Goal: Information Seeking & Learning: Learn about a topic

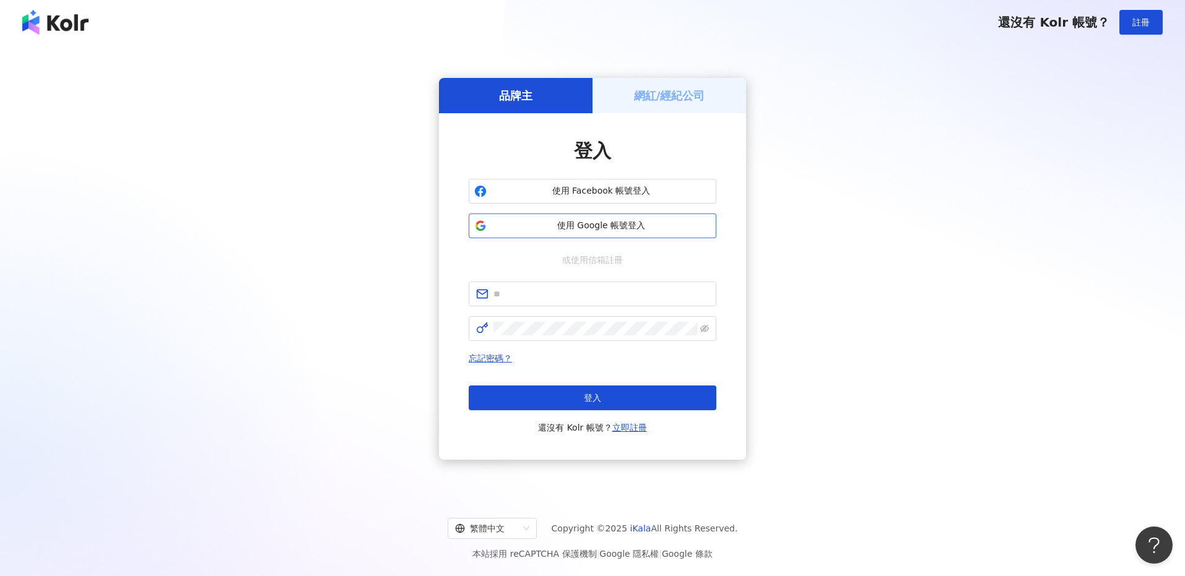
click at [621, 226] on span "使用 Google 帳號登入" at bounding box center [601, 226] width 219 height 12
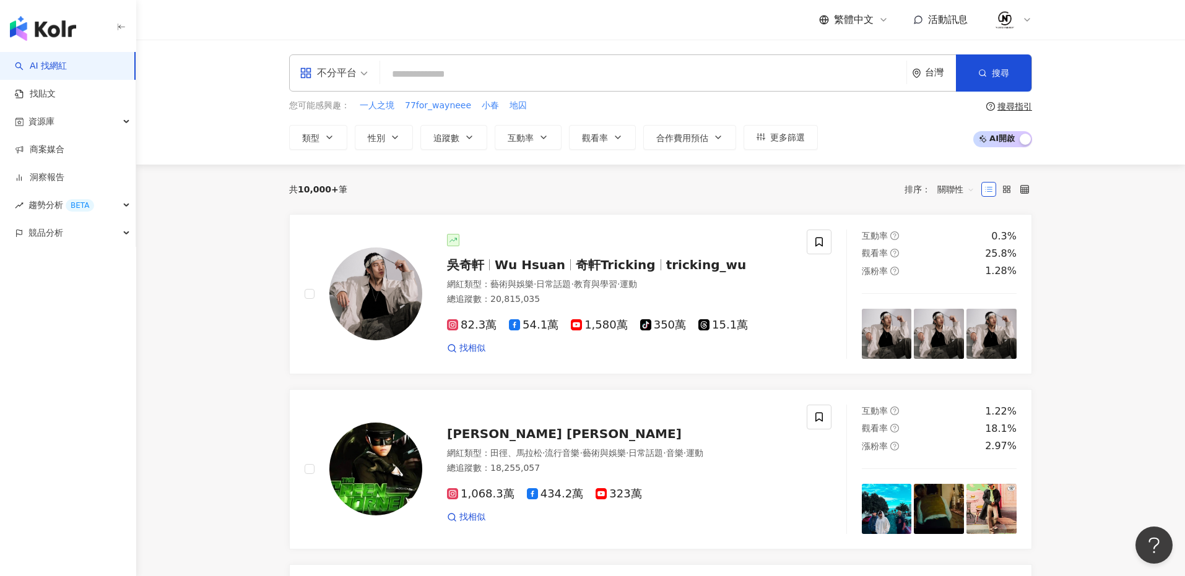
click at [646, 75] on input "search" at bounding box center [643, 75] width 516 height 24
click at [585, 74] on input "search" at bounding box center [643, 75] width 516 height 24
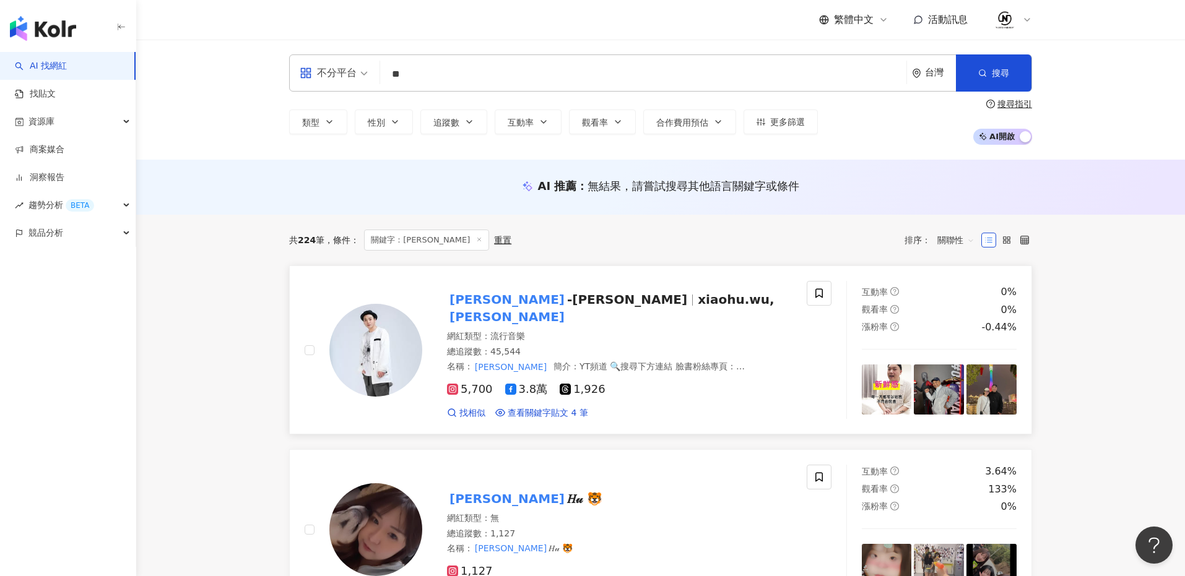
type input "**"
click at [698, 303] on span "xiaohu.wu," at bounding box center [736, 299] width 76 height 15
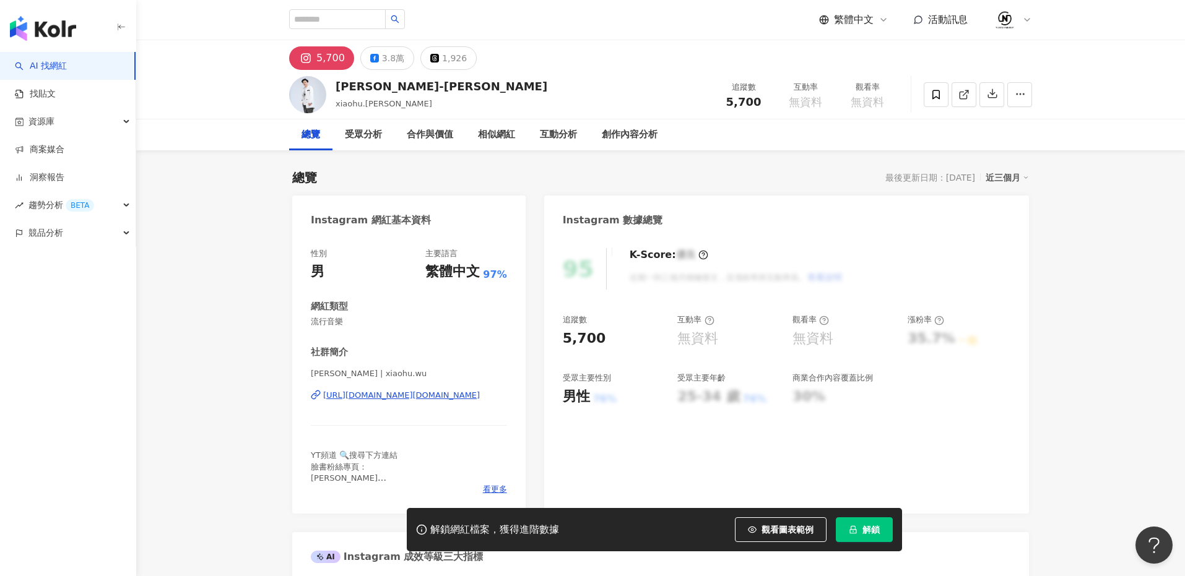
click at [858, 529] on button "解鎖" at bounding box center [864, 530] width 57 height 25
click at [382, 54] on div "3.8萬" at bounding box center [393, 58] width 22 height 17
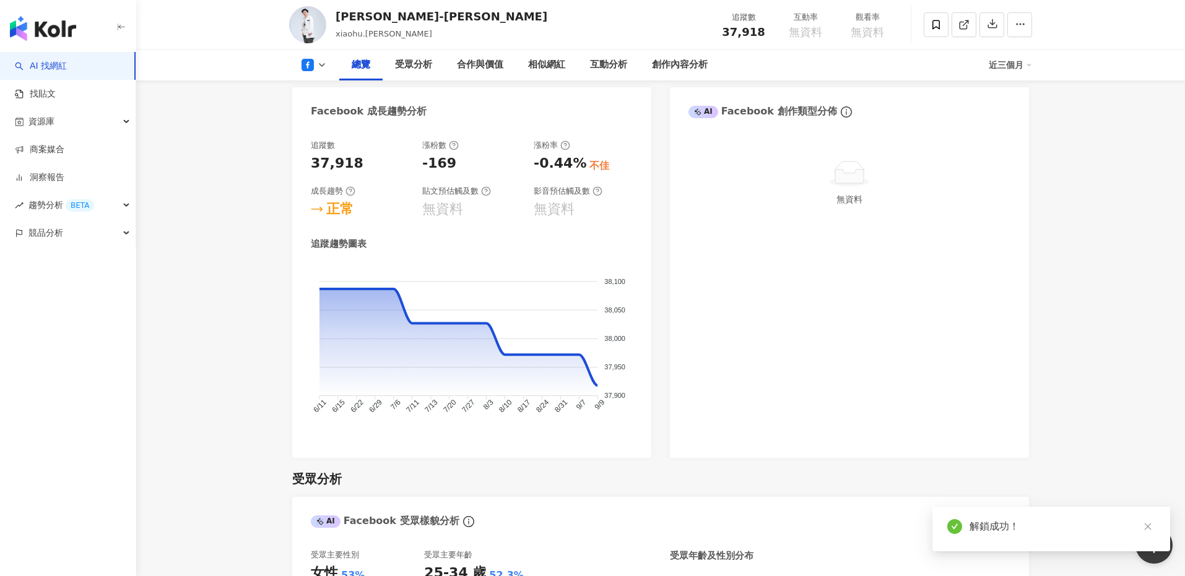
scroll to position [609, 0]
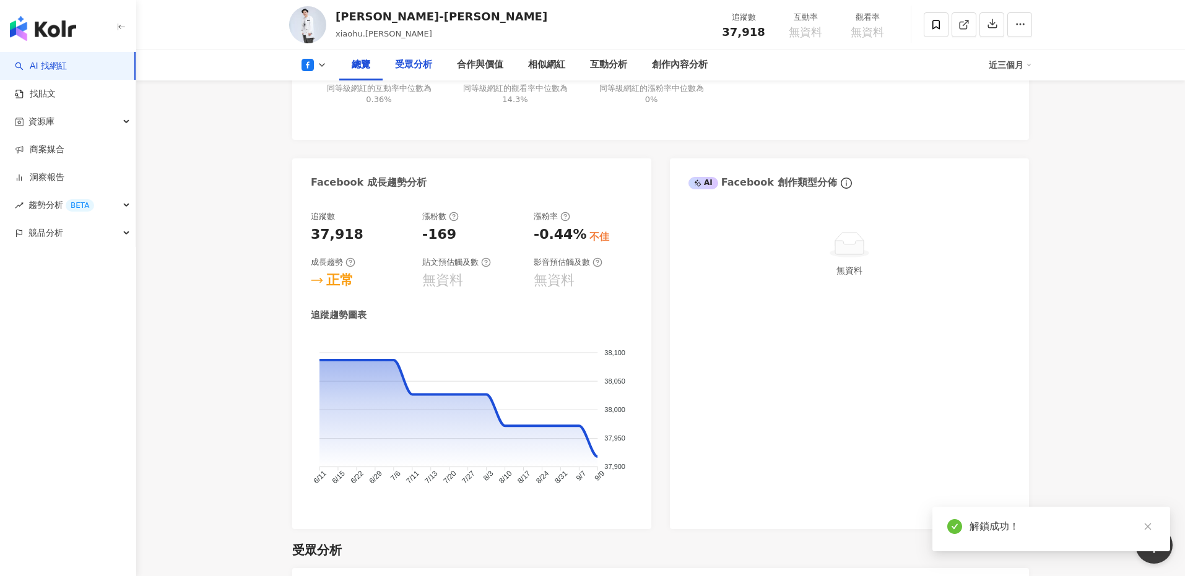
click at [410, 64] on div "受眾分析" at bounding box center [413, 65] width 37 height 15
